Goal: Information Seeking & Learning: Learn about a topic

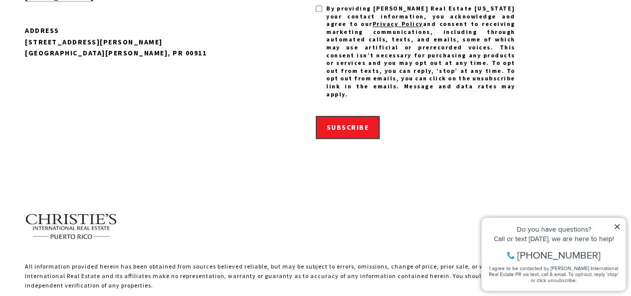
scroll to position [10163, 0]
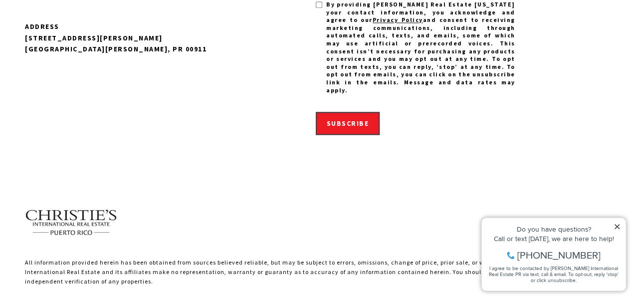
click at [620, 229] on icon at bounding box center [617, 226] width 7 height 7
click at [617, 226] on icon at bounding box center [617, 226] width 7 height 7
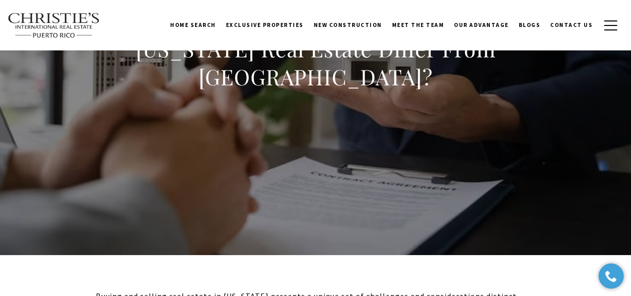
scroll to position [0, 0]
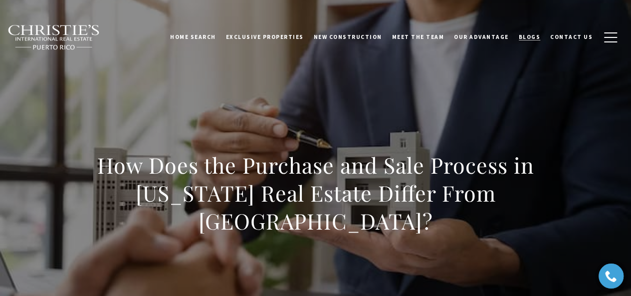
click at [535, 32] on link "Blogs" at bounding box center [530, 36] width 32 height 25
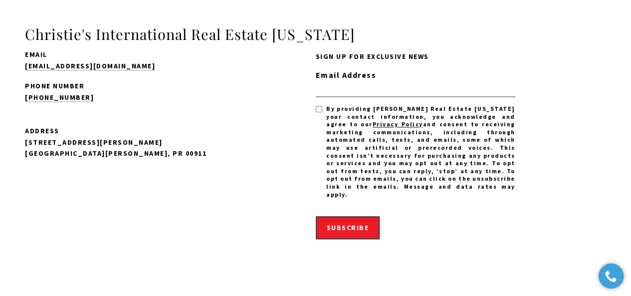
scroll to position [10163, 0]
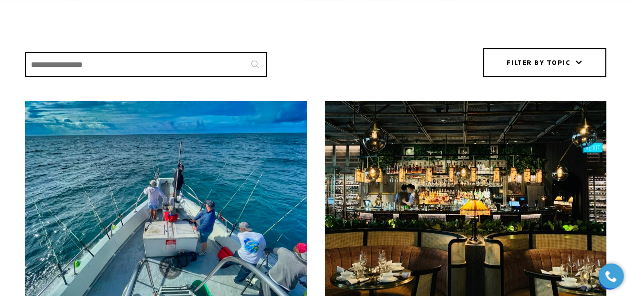
scroll to position [260, 0]
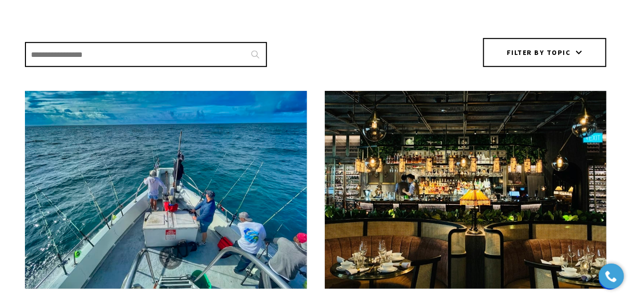
click at [256, 198] on img at bounding box center [166, 190] width 282 height 198
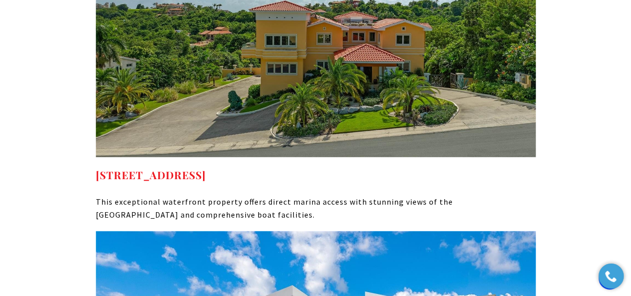
scroll to position [5306, 0]
